Goal: Information Seeking & Learning: Compare options

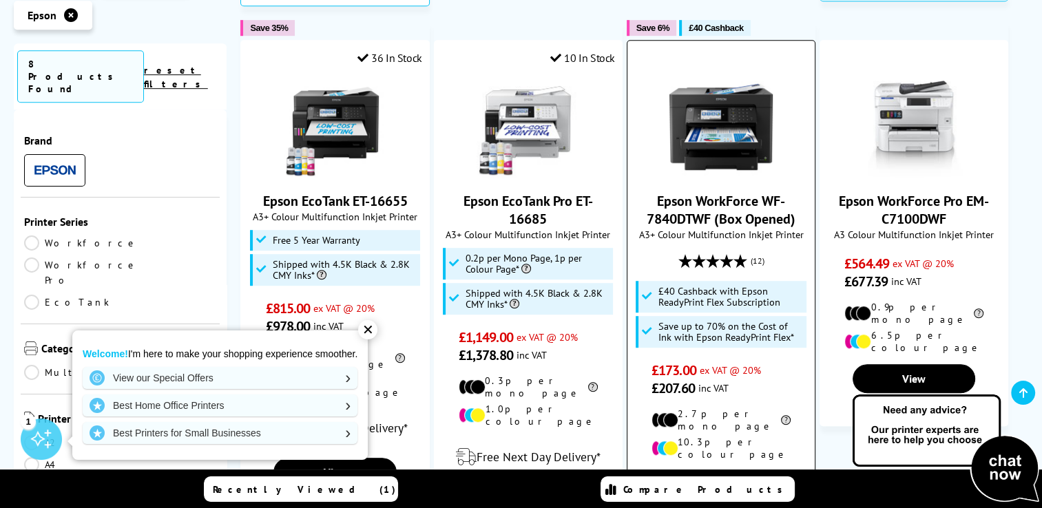
scroll to position [840, 0]
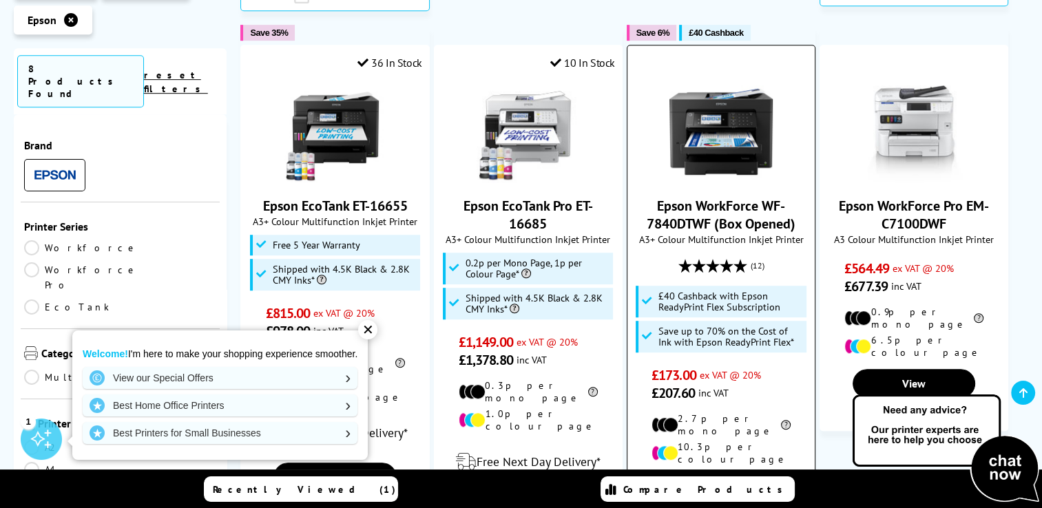
click at [703, 476] on link "View" at bounding box center [721, 490] width 123 height 29
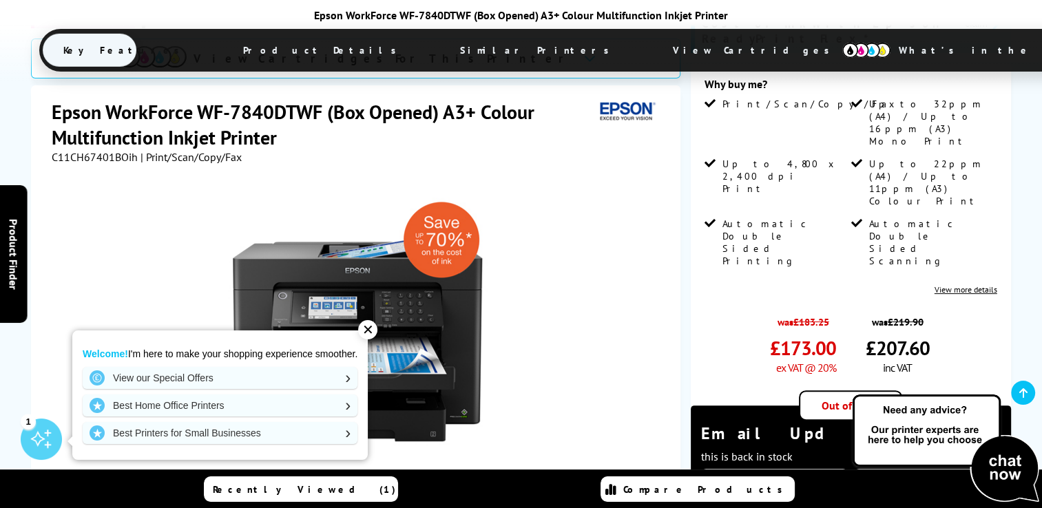
scroll to position [344, 0]
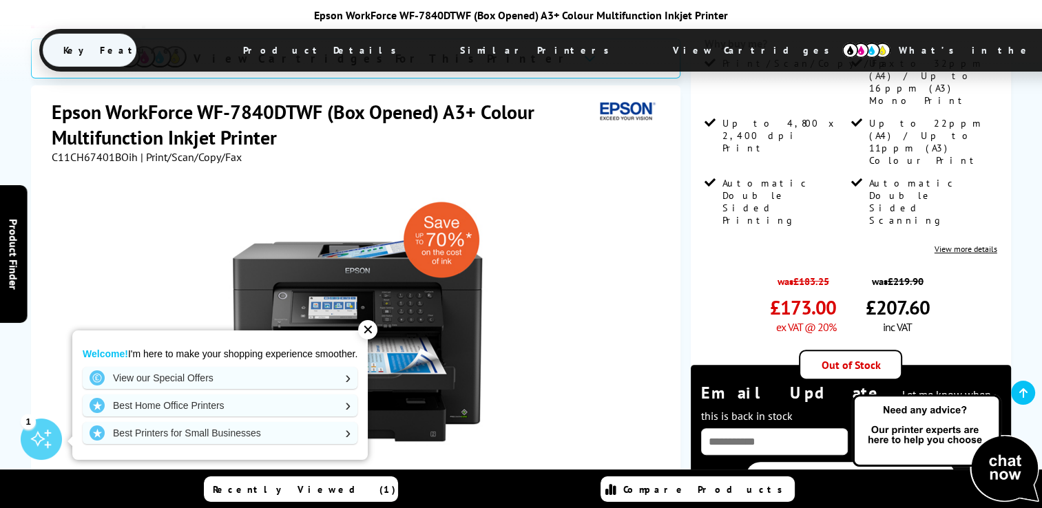
click at [439, 52] on span "Similar Printers" at bounding box center [538, 50] width 198 height 33
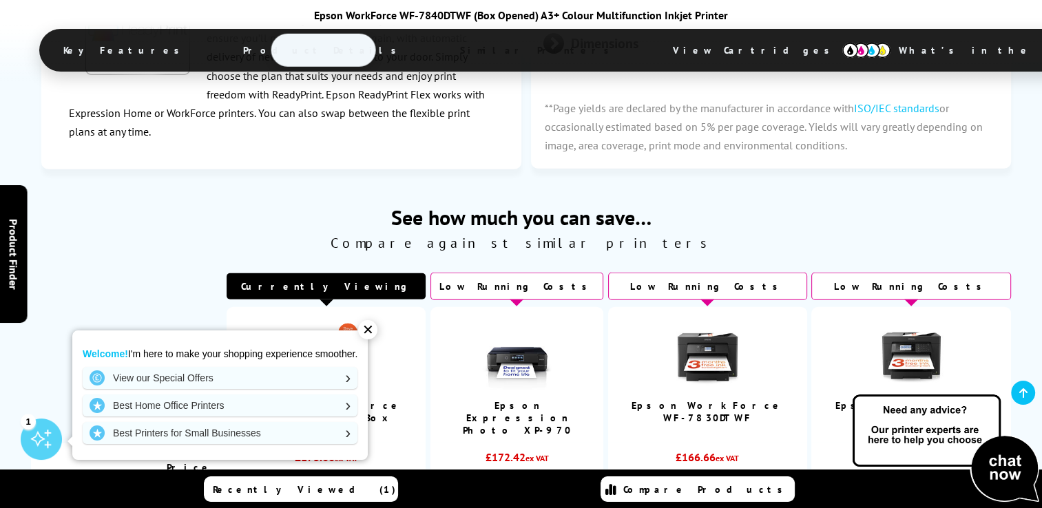
scroll to position [3303, 0]
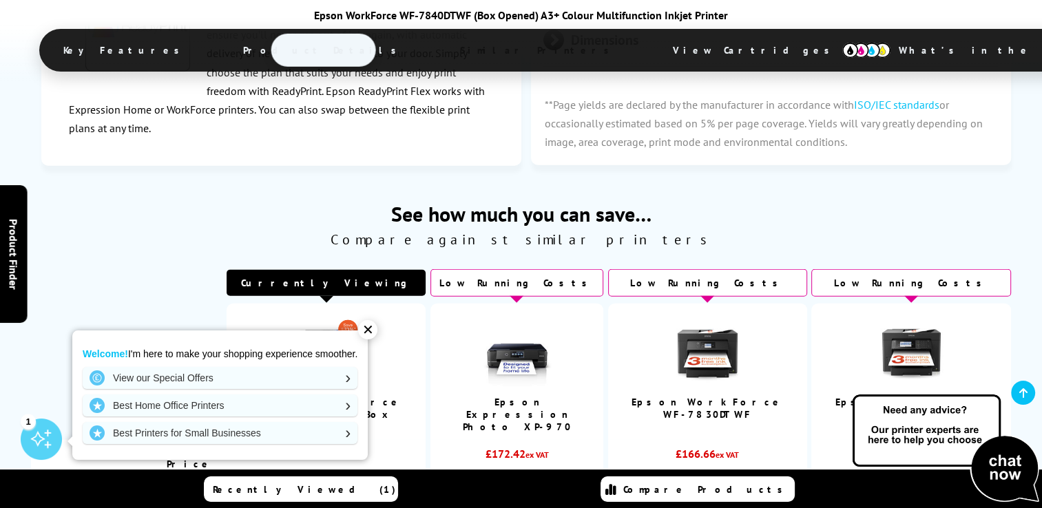
click at [364, 331] on div "✕" at bounding box center [367, 329] width 19 height 19
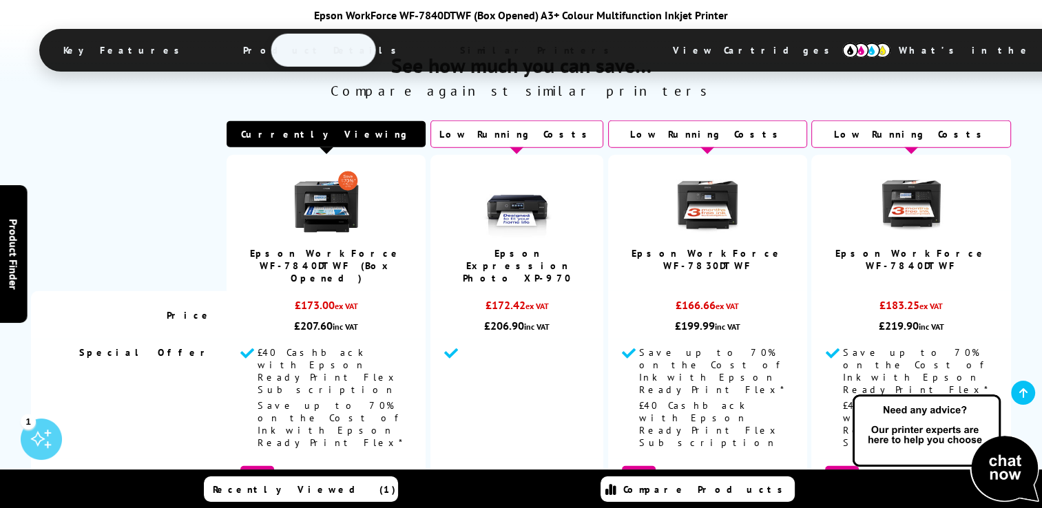
scroll to position [3372, 0]
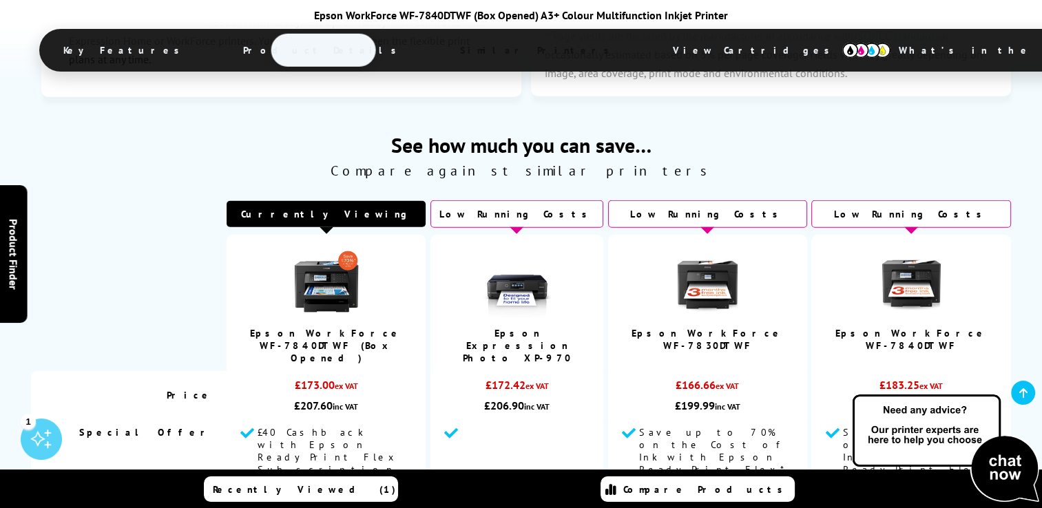
click at [908, 249] on img at bounding box center [911, 283] width 69 height 69
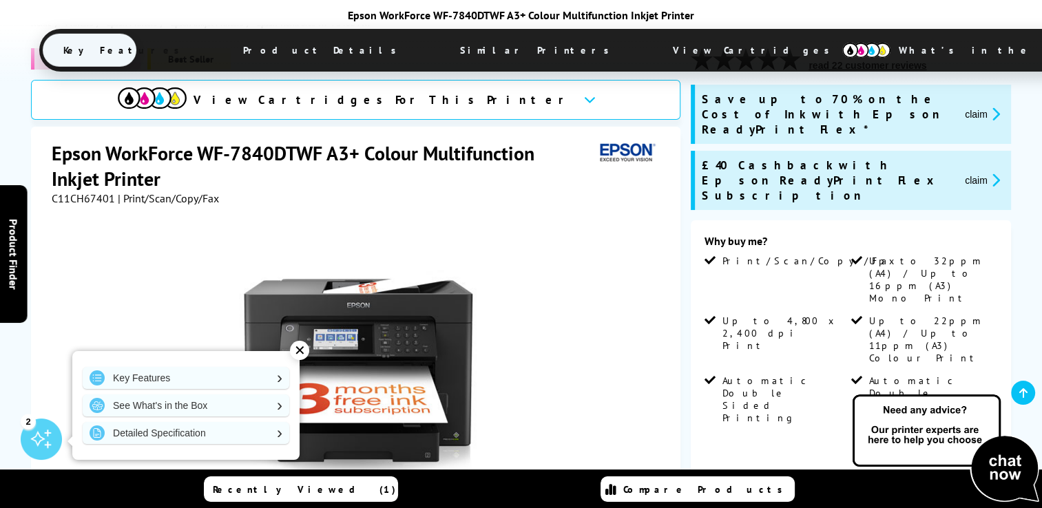
scroll to position [276, 0]
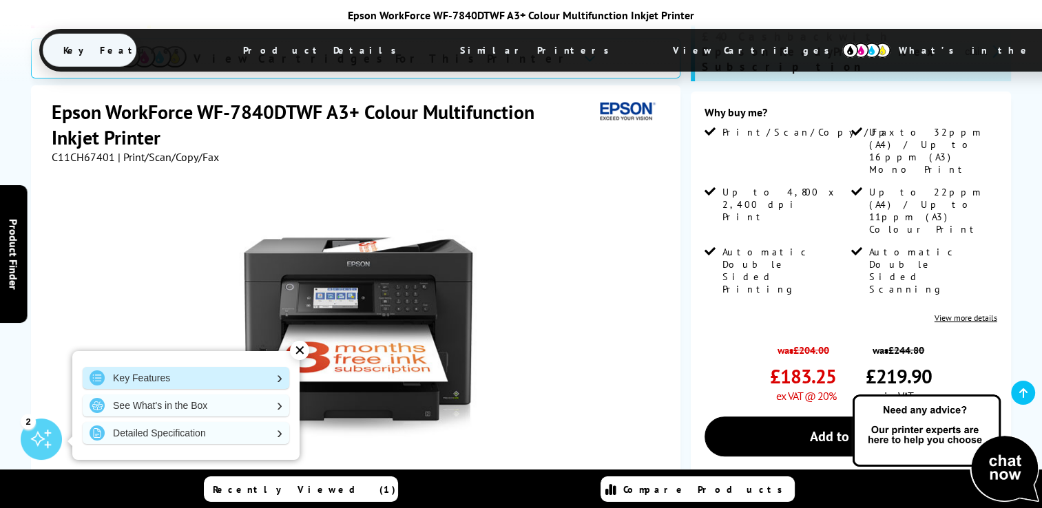
click at [282, 379] on link "Key Features" at bounding box center [186, 378] width 207 height 22
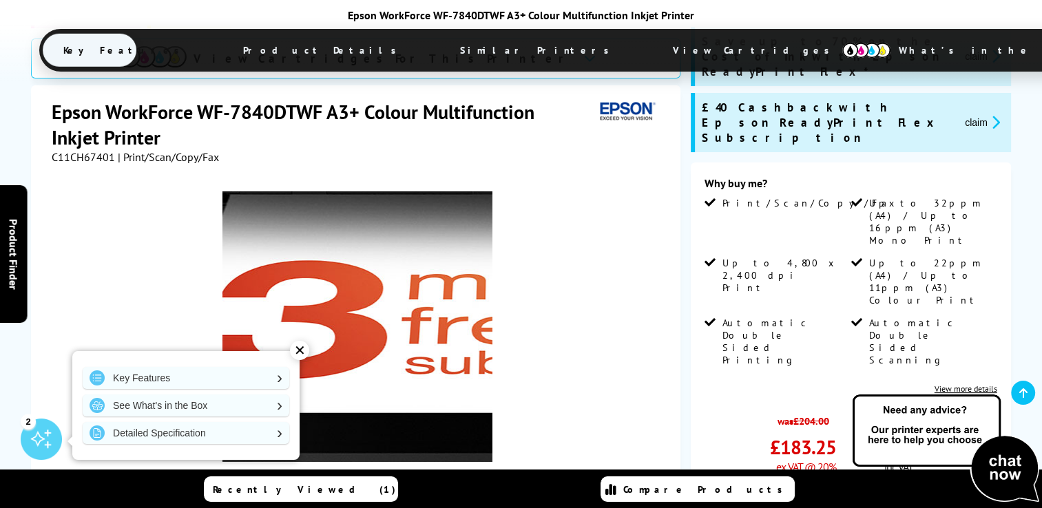
scroll to position [411, 0]
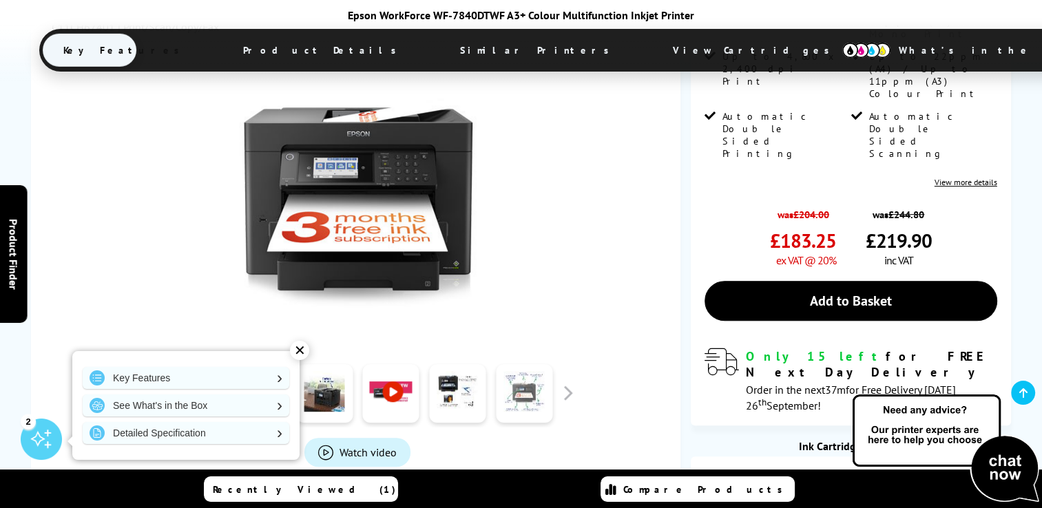
click at [523, 364] on link at bounding box center [524, 393] width 56 height 59
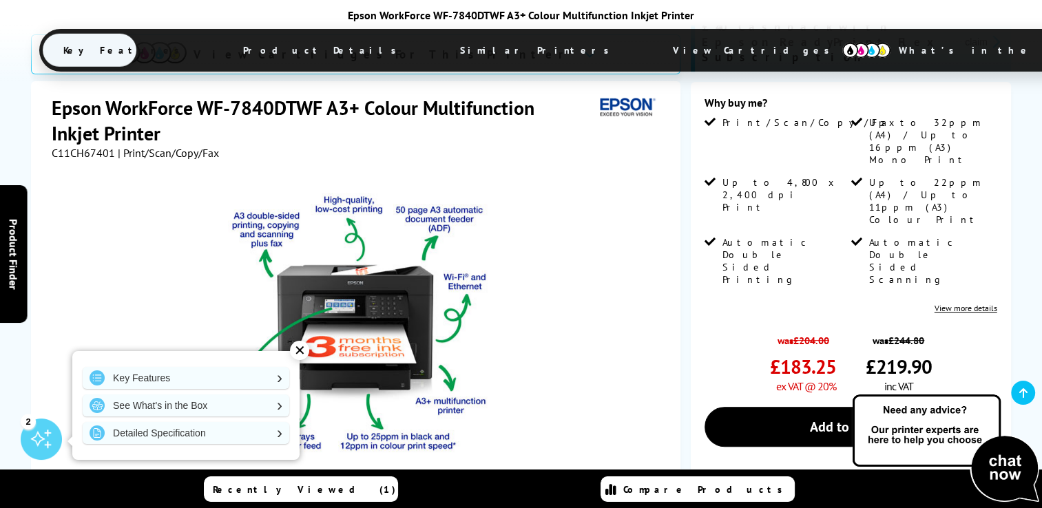
scroll to position [273, 0]
